Goal: Transaction & Acquisition: Purchase product/service

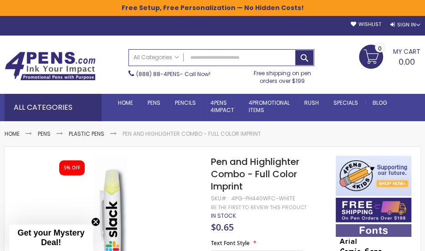
click at [290, 164] on span "Pen and Highlighter Combo - Full Color Imprint" at bounding box center [255, 173] width 88 height 37
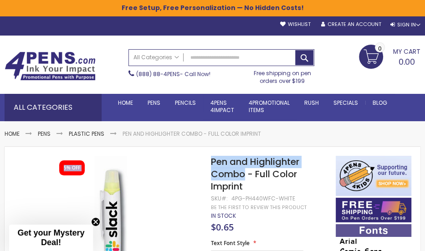
drag, startPoint x: 245, startPoint y: 173, endPoint x: 210, endPoint y: 163, distance: 36.5
copy div "Skip to the end of the images gallery 5% OFF Skip to the beginning of the image…"
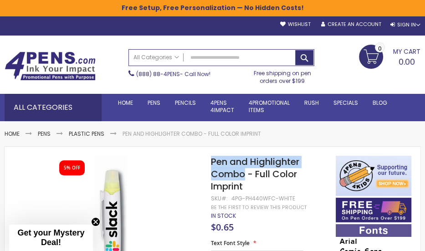
drag, startPoint x: 244, startPoint y: 173, endPoint x: 212, endPoint y: 160, distance: 34.6
click at [212, 160] on span "Pen and Highlighter Combo - Full Color Imprint" at bounding box center [255, 173] width 88 height 37
copy span "Pen and Highlighter Combo"
